Goal: Information Seeking & Learning: Learn about a topic

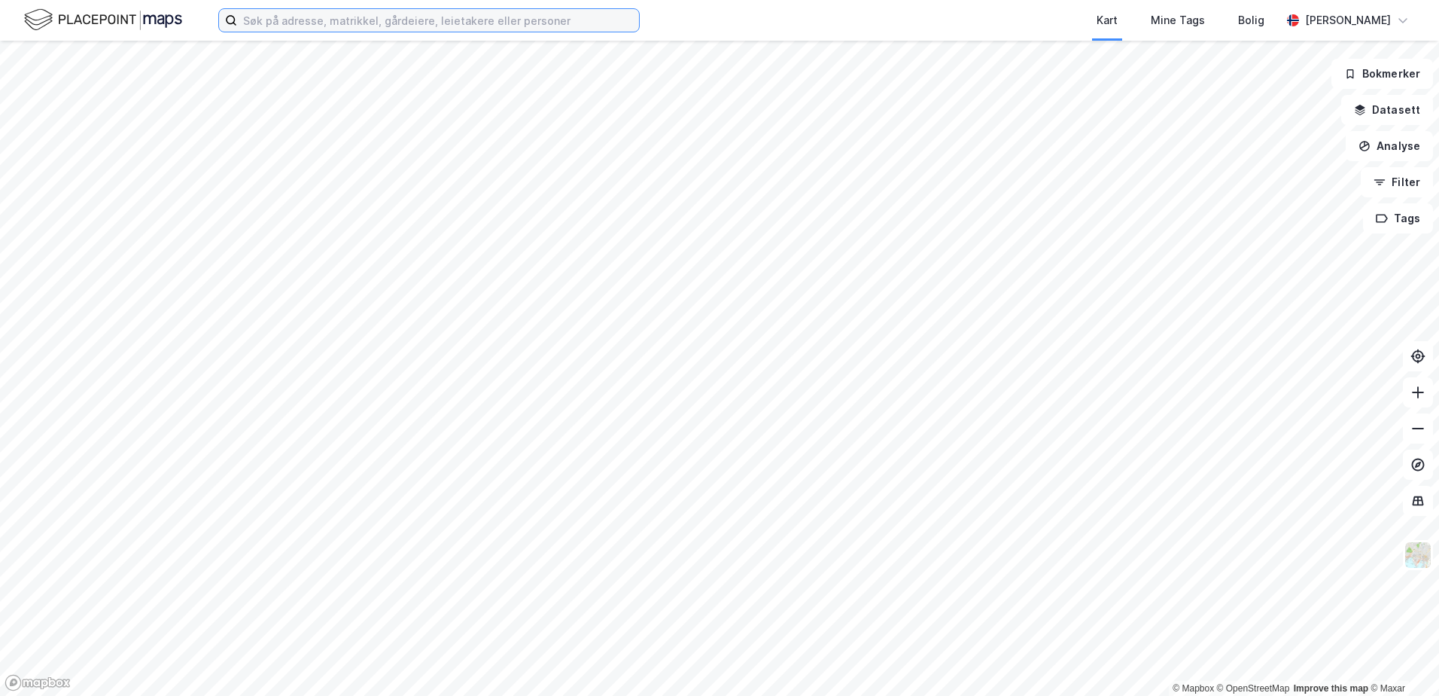
click at [421, 28] on input at bounding box center [438, 20] width 402 height 23
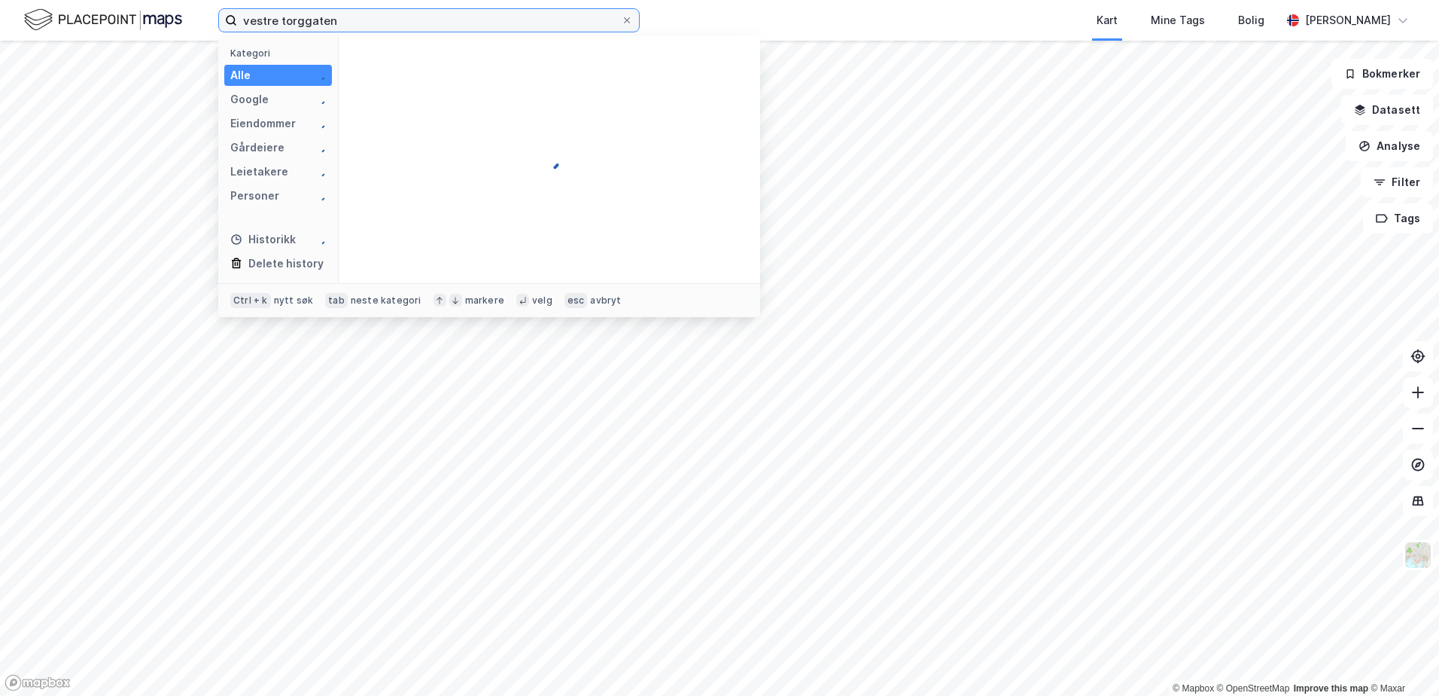
type input "vestre torggaten"
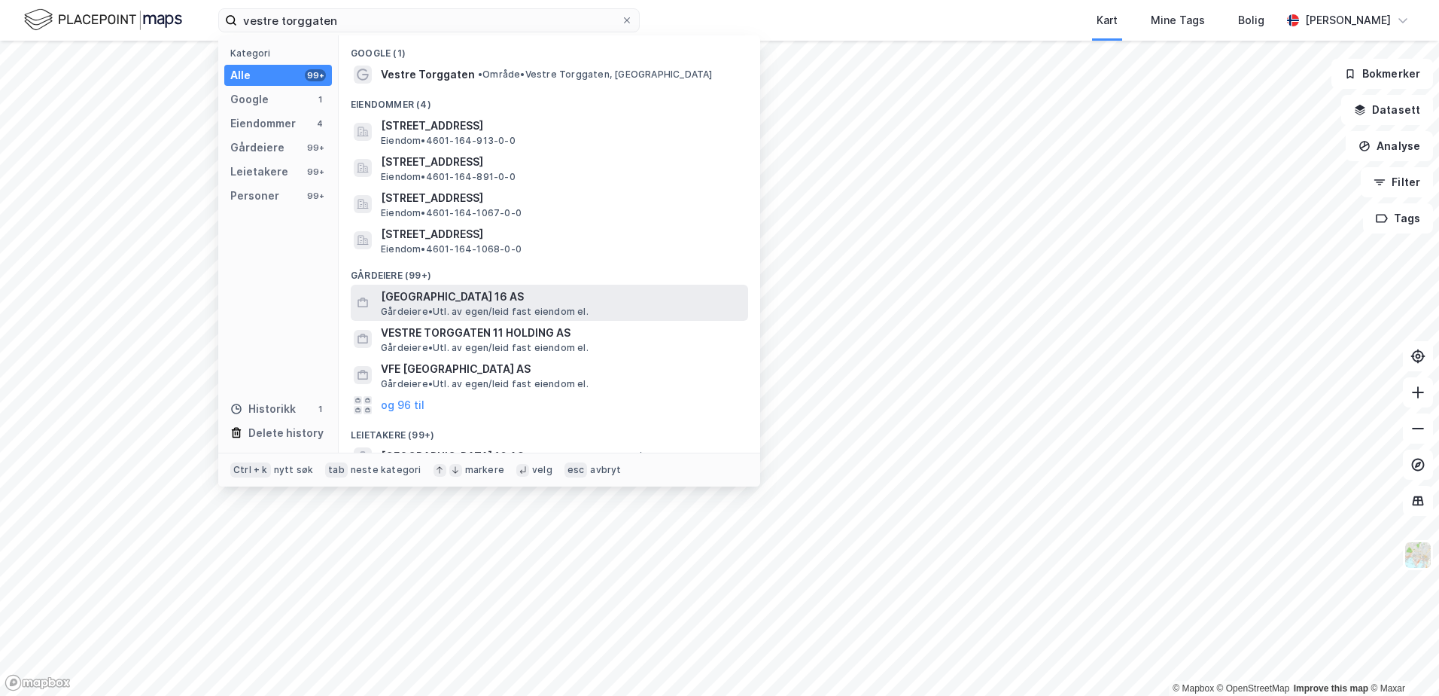
click at [416, 290] on span "[GEOGRAPHIC_DATA] 16 AS" at bounding box center [561, 297] width 361 height 18
